Goal: Task Accomplishment & Management: Manage account settings

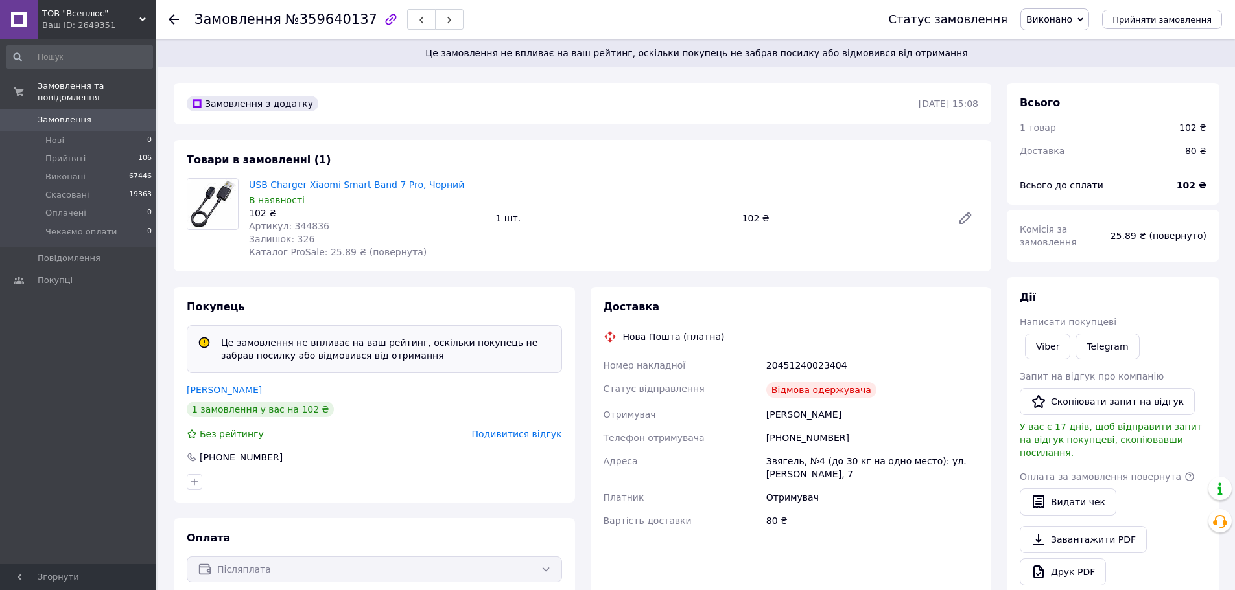
click at [1047, 20] on span "Виконано" at bounding box center [1049, 19] width 46 height 10
click at [1055, 59] on li "Скасовано" at bounding box center [1063, 64] width 85 height 19
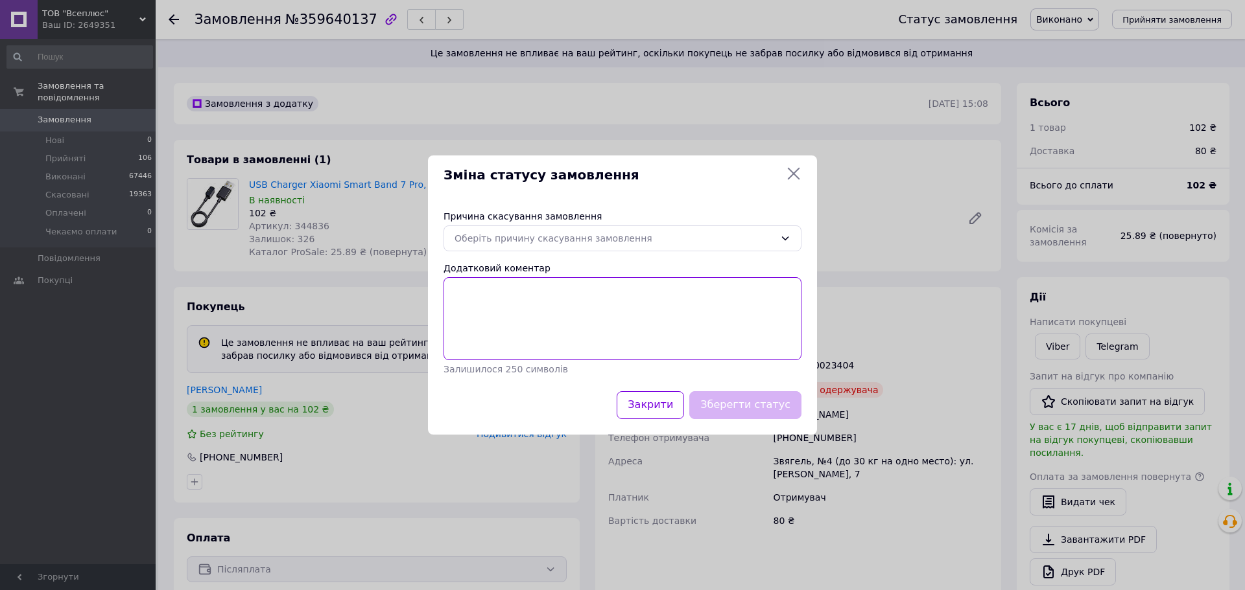
click at [616, 331] on textarea "Додатковий коментар" at bounding box center [622, 318] width 358 height 83
paste textarea "[PERSON_NAME] відмовився від отримання посилки."
type textarea "[PERSON_NAME] відмовився від отримання посилки."
click at [532, 240] on div "Оберіть причину скасування замовлення" at bounding box center [614, 238] width 320 height 14
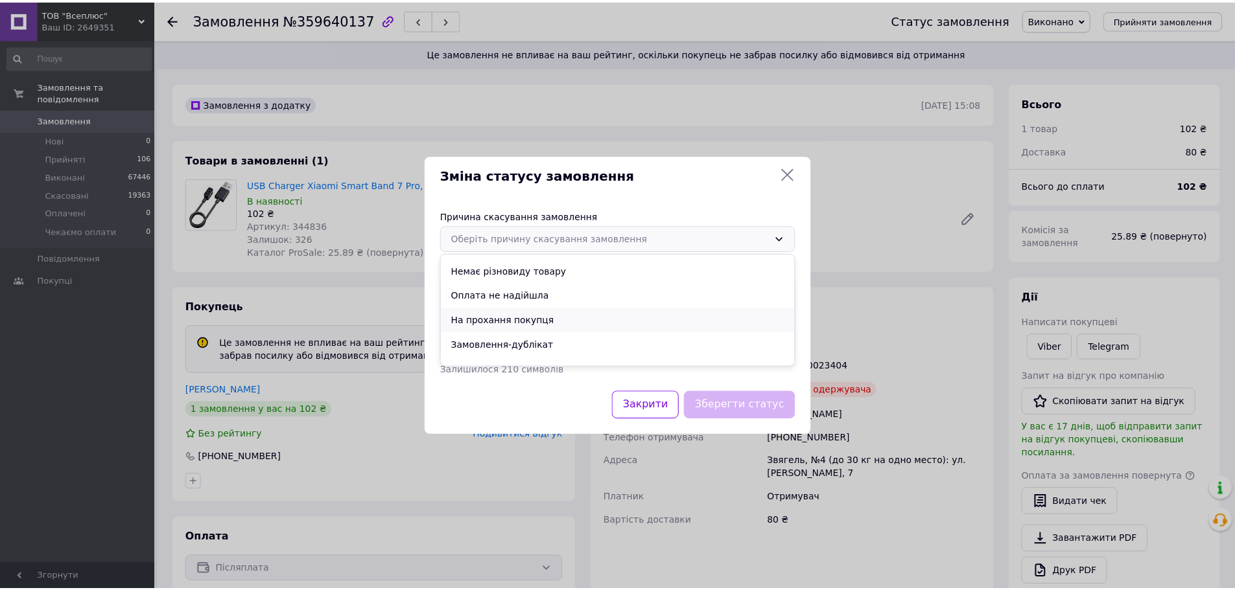
scroll to position [60, 0]
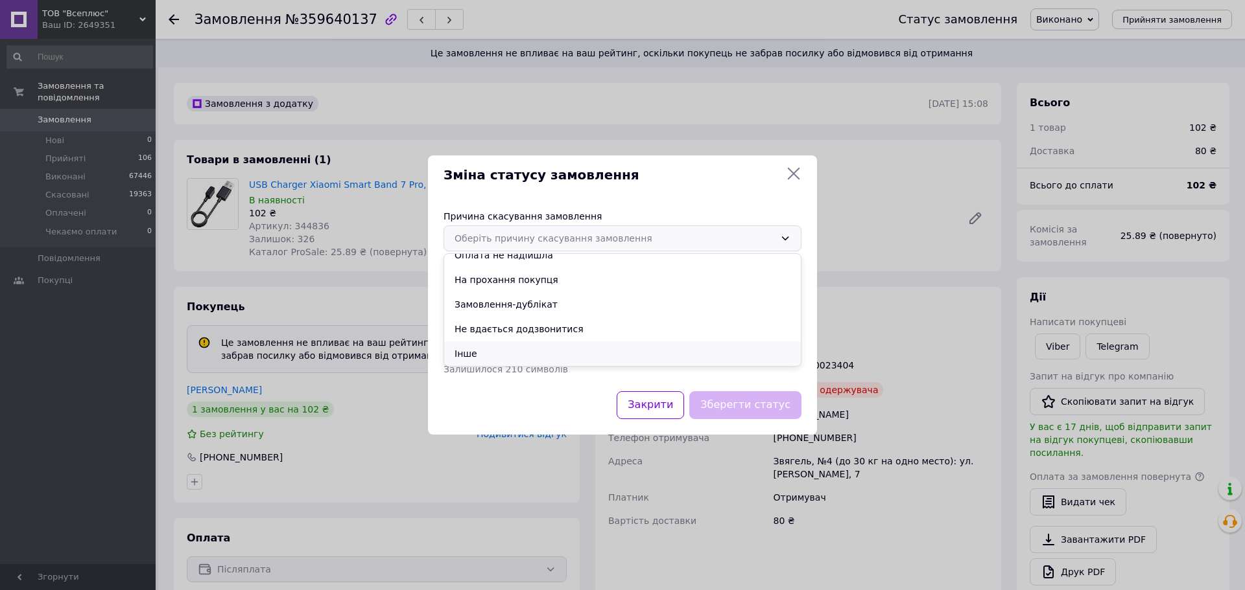
click at [502, 351] on li "Інше" at bounding box center [622, 354] width 356 height 25
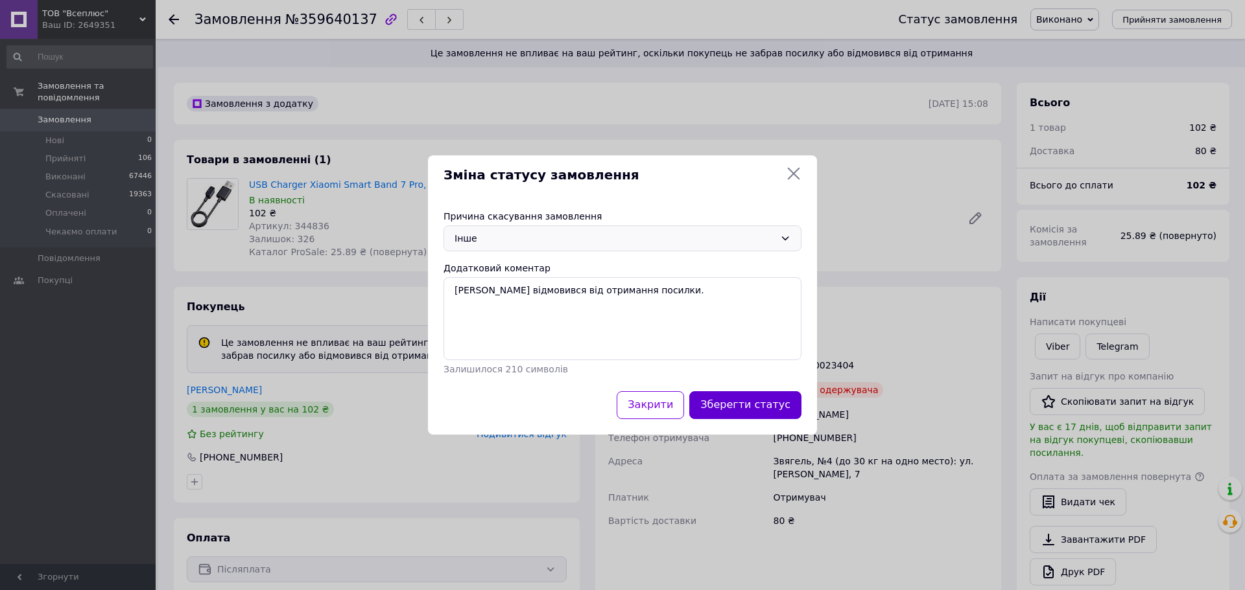
click at [760, 406] on button "Зберегти статус" at bounding box center [745, 406] width 112 height 28
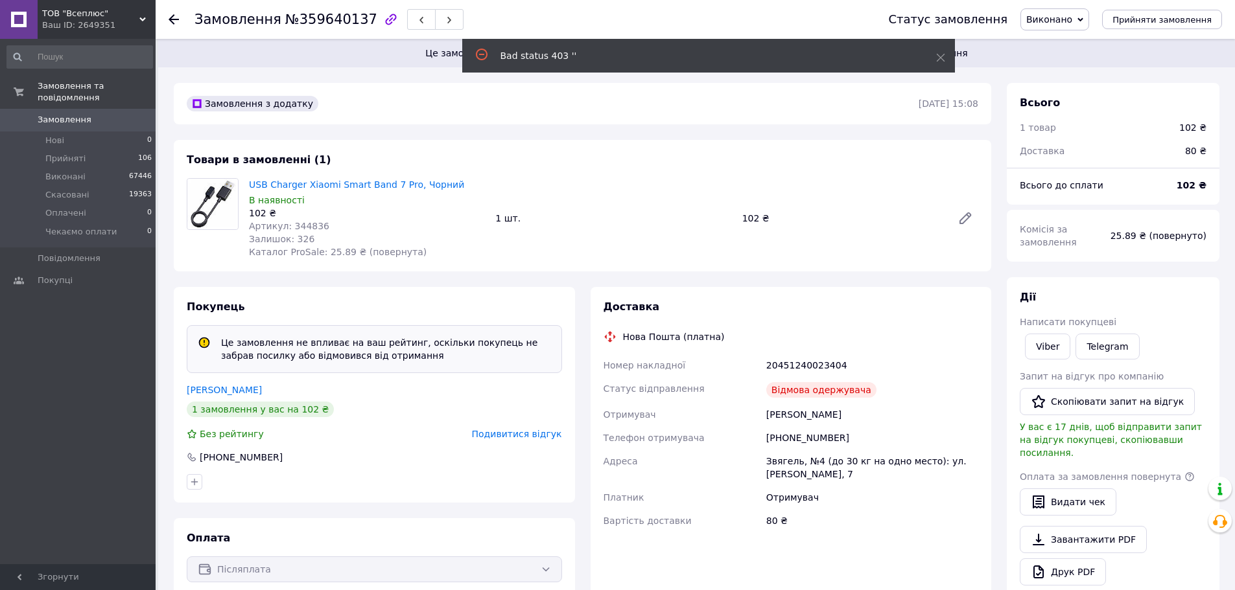
click at [998, 163] on div "Замовлення з додатку [DATE] 15:08 Товари в замовленні (1) USB Charger Xiaomi Sm…" at bounding box center [582, 514] width 833 height 862
click at [1071, 18] on span "Виконано" at bounding box center [1049, 19] width 46 height 10
drag, startPoint x: 1066, startPoint y: 64, endPoint x: 1043, endPoint y: 75, distance: 26.1
click at [1065, 63] on li "Скасовано" at bounding box center [1063, 64] width 85 height 19
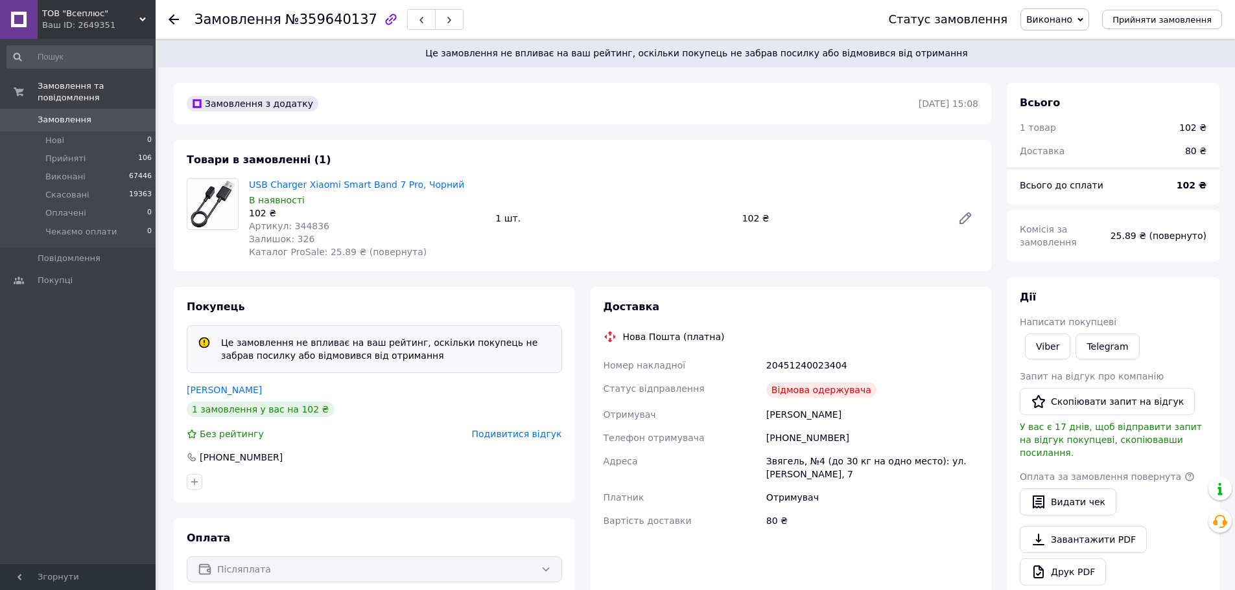
click at [1057, 15] on span "Виконано" at bounding box center [1049, 19] width 46 height 10
click at [1069, 67] on li "Скасовано" at bounding box center [1063, 64] width 85 height 19
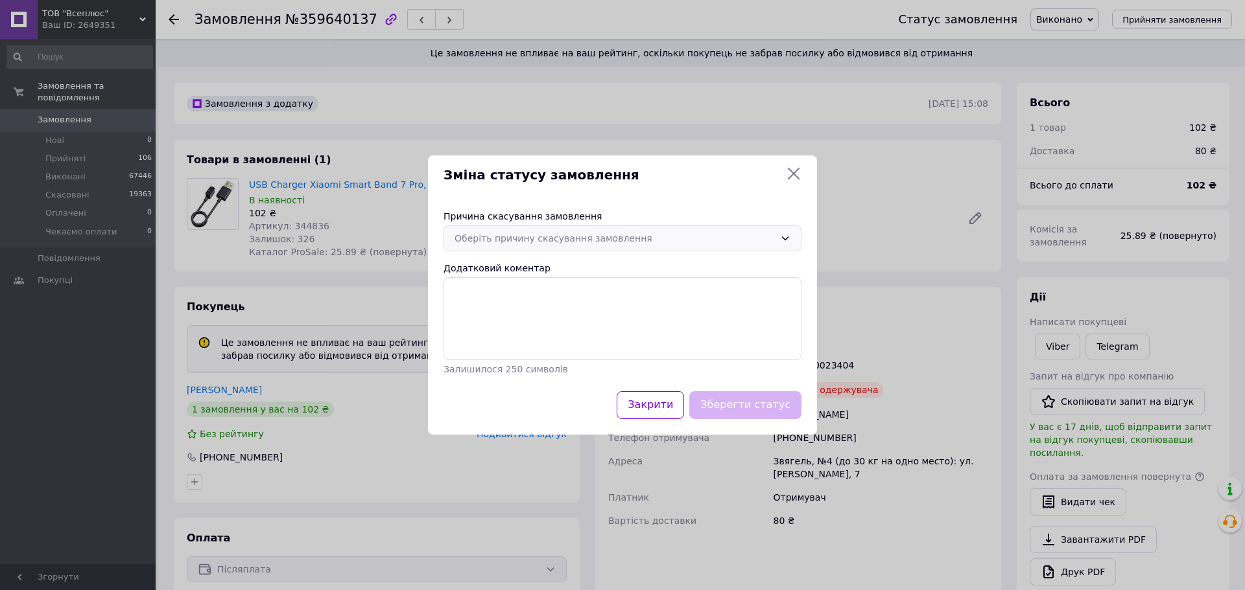
click at [574, 235] on div "Оберіть причину скасування замовлення" at bounding box center [614, 238] width 320 height 14
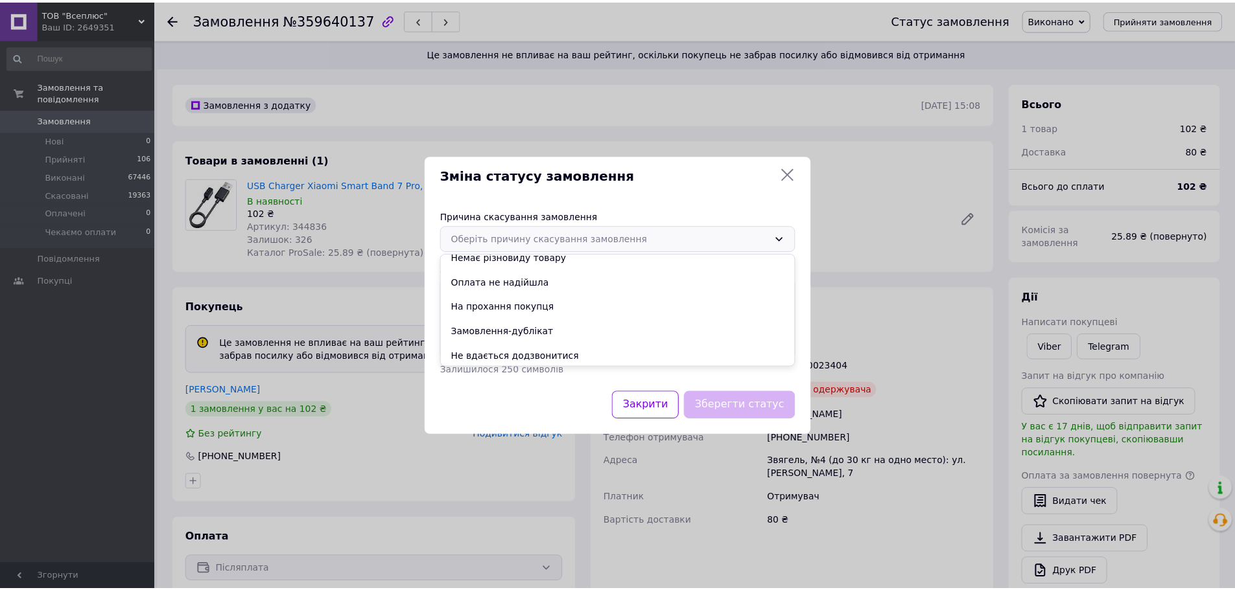
scroll to position [60, 0]
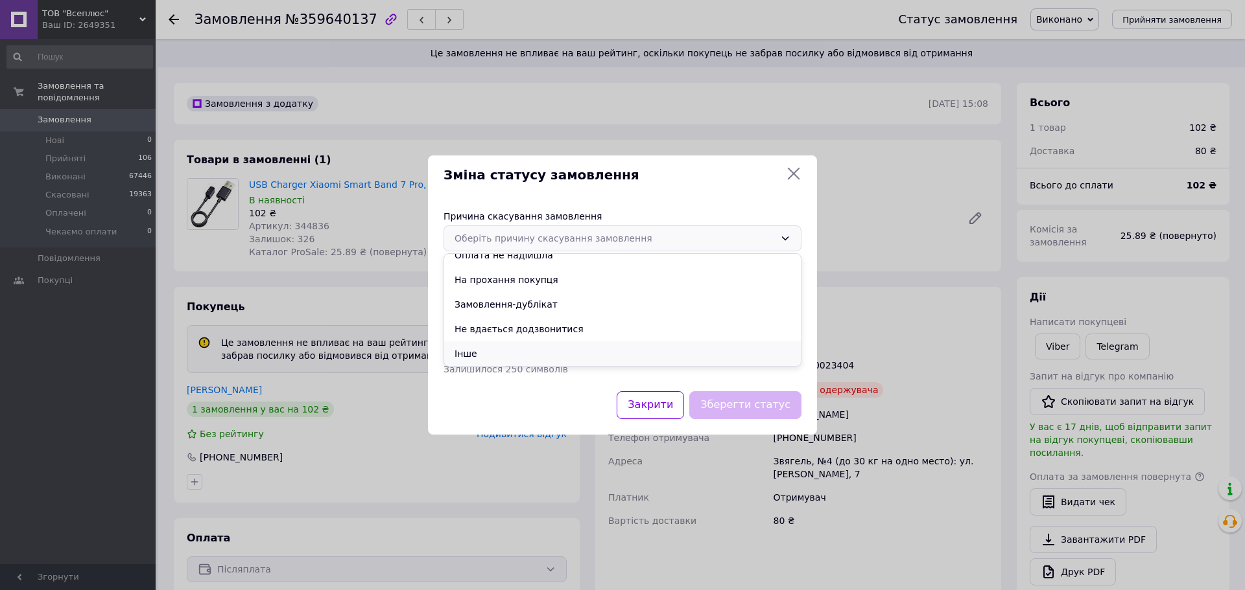
click at [511, 355] on li "Інше" at bounding box center [622, 354] width 356 height 25
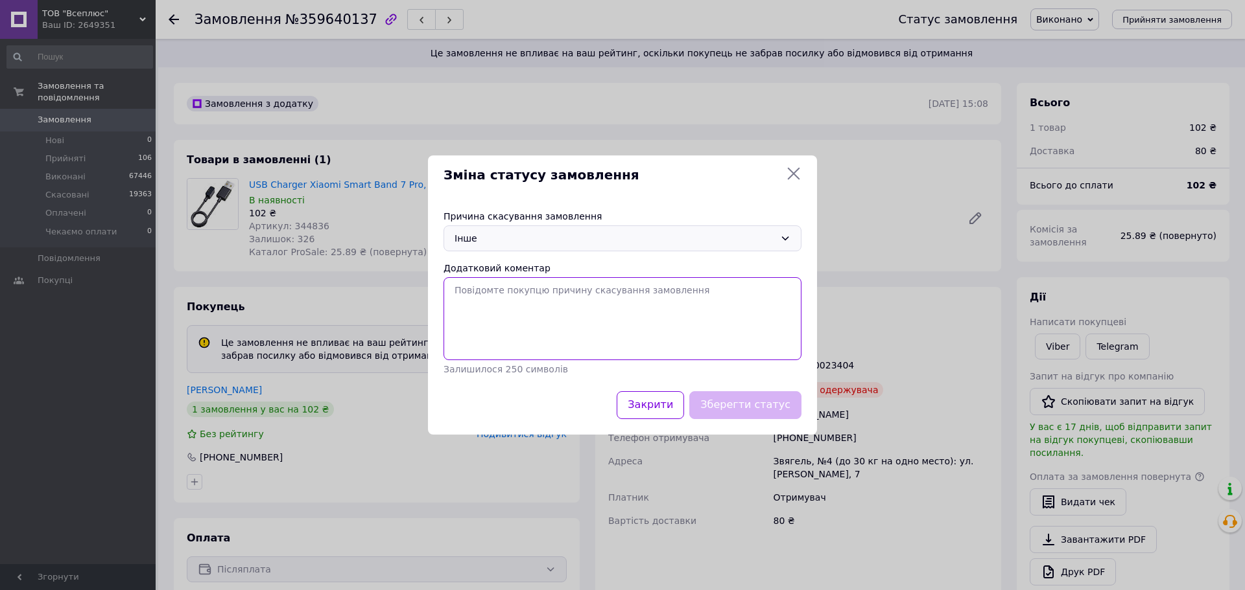
click at [574, 318] on textarea "Додатковий коментар" at bounding box center [622, 318] width 358 height 83
paste textarea "[PERSON_NAME] відмовився від отримання посилки."
type textarea "[PERSON_NAME] відмовився від отримання посилки."
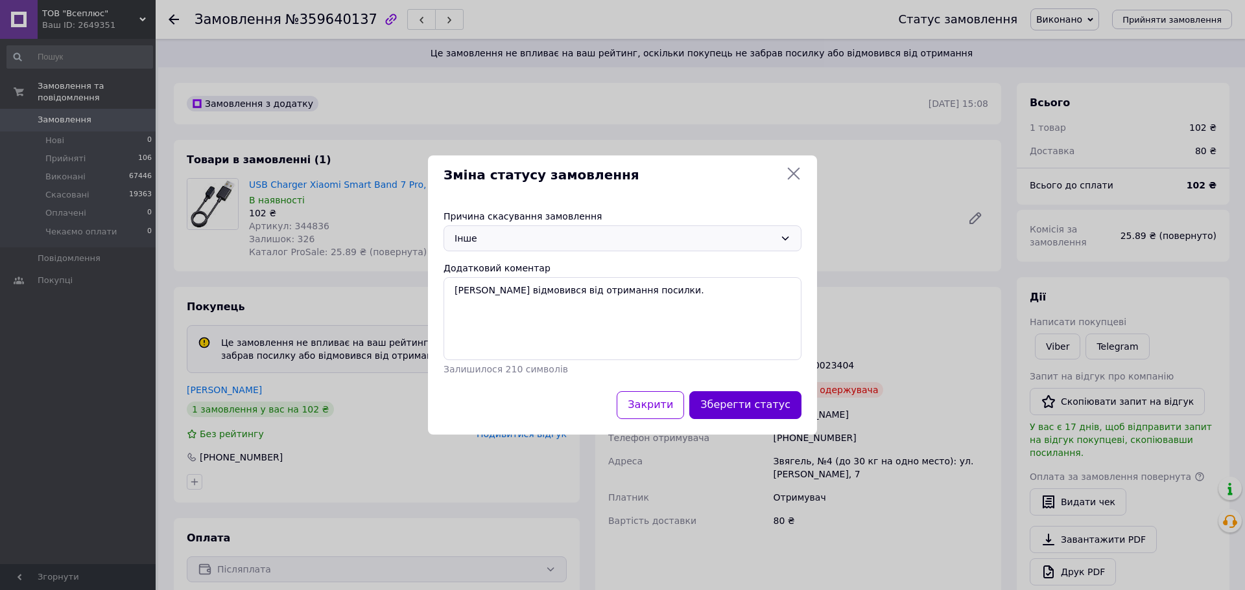
click at [760, 401] on button "Зберегти статус" at bounding box center [745, 406] width 112 height 28
